Goal: Transaction & Acquisition: Obtain resource

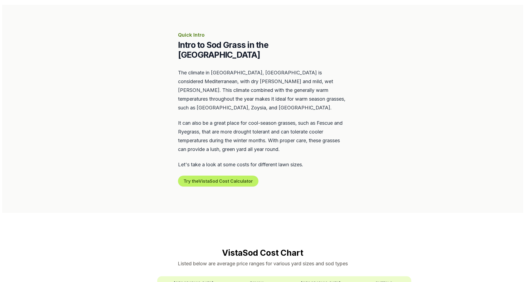
scroll to position [273, 0]
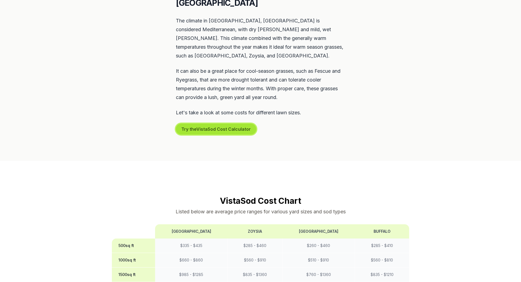
click at [233, 135] on button "Try the Vista Sod Cost Calculator" at bounding box center [216, 129] width 80 height 11
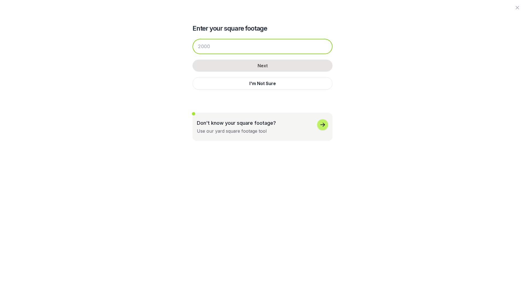
click at [205, 54] on input "number" at bounding box center [262, 46] width 140 height 15
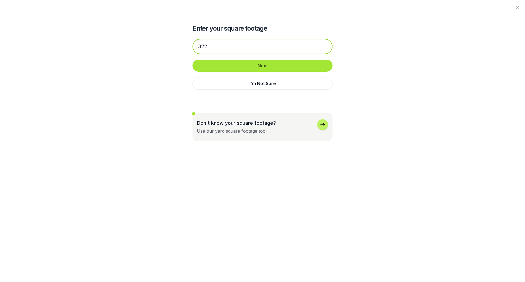
type input "322"
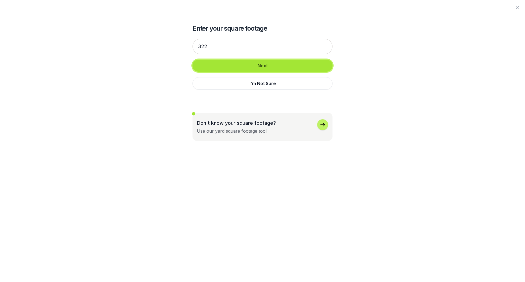
click at [264, 72] on button "Next" at bounding box center [262, 66] width 140 height 12
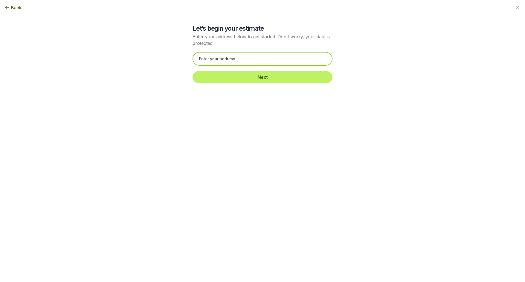
click at [216, 66] on input "text" at bounding box center [262, 59] width 140 height 14
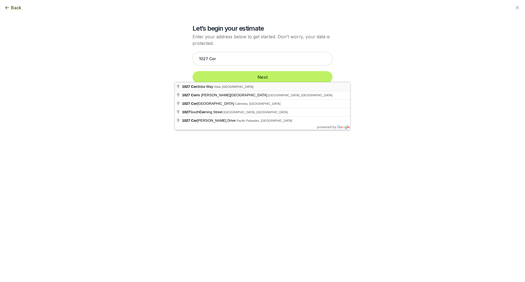
type input "[STREET_ADDRESS]"
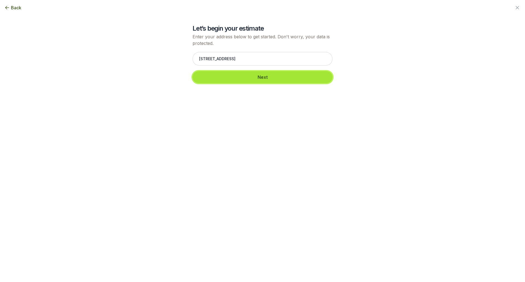
click at [229, 83] on button "Next" at bounding box center [262, 77] width 140 height 12
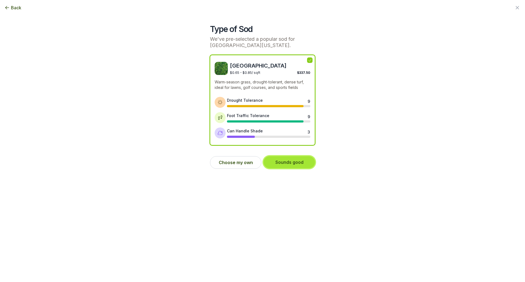
click at [290, 168] on button "Sounds good" at bounding box center [289, 162] width 51 height 12
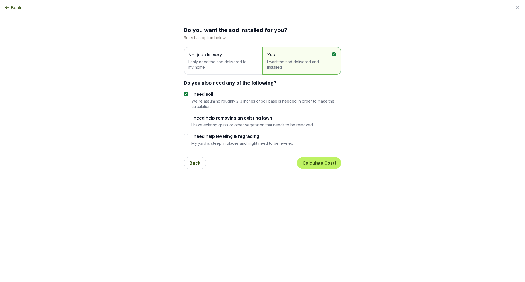
click at [304, 70] on span "I want the sod delivered and installed" at bounding box center [299, 64] width 64 height 11
click at [184, 120] on input "I need help removing an existing lawn" at bounding box center [186, 118] width 4 height 4
checkbox input "true"
click at [341, 169] on button "Calculate Cost!" at bounding box center [319, 163] width 44 height 12
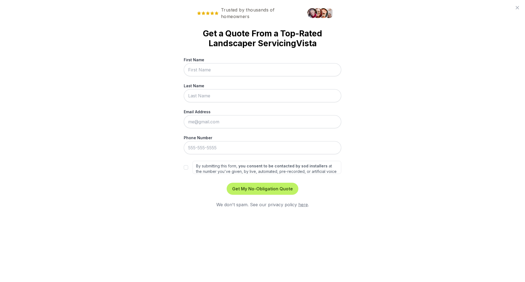
click at [200, 76] on input "First Name" at bounding box center [262, 69] width 157 height 13
type input "Bill"
type input "[GEOGRAPHIC_DATA]"
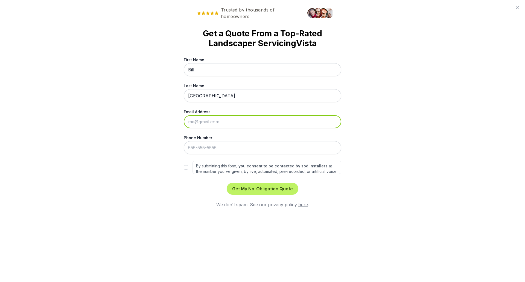
type input "[EMAIL_ADDRESS][DOMAIN_NAME]"
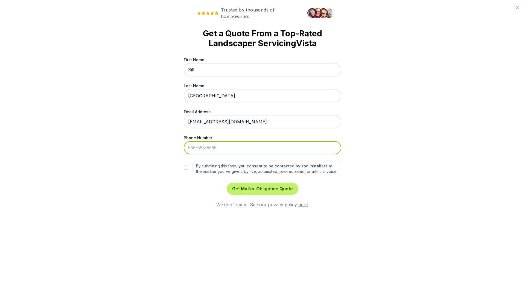
type input "[PHONE_NUMBER]"
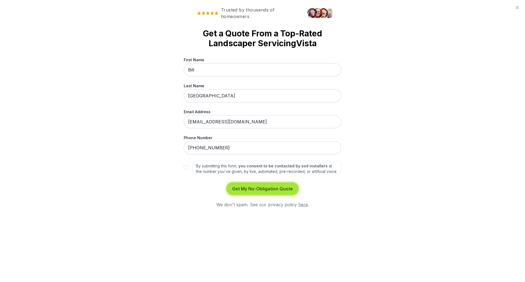
click at [256, 195] on button "Get My No-Obligation Quote" at bounding box center [263, 189] width 72 height 12
click at [184, 174] on div "By submitting this form, you consent to be contacted by sod installers at the n…" at bounding box center [262, 167] width 157 height 13
click at [184, 170] on input "By submitting this form, you consent to be contacted by sod installers at the n…" at bounding box center [186, 167] width 4 height 4
checkbox input "true"
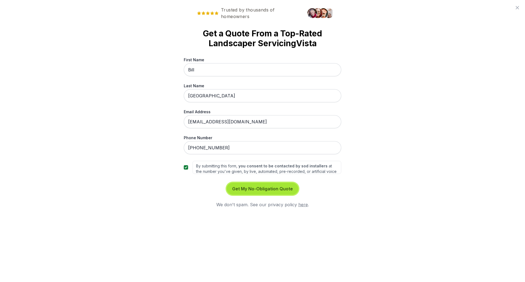
click at [260, 195] on button "Get My No-Obligation Quote" at bounding box center [263, 189] width 72 height 12
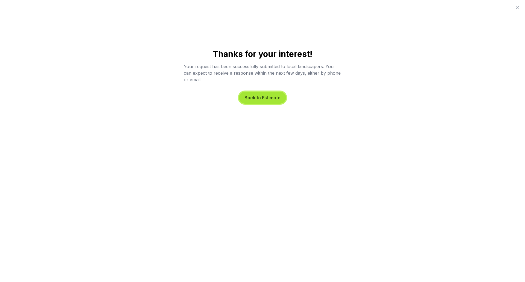
click at [263, 104] on button "Back to Estimate" at bounding box center [262, 98] width 47 height 12
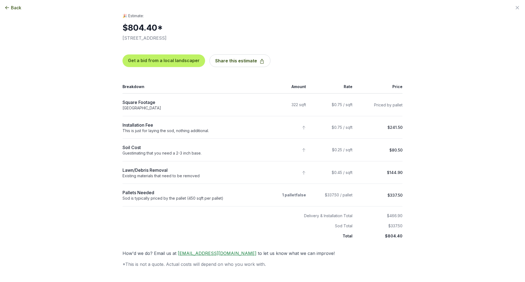
scroll to position [60, 0]
